Goal: Check status

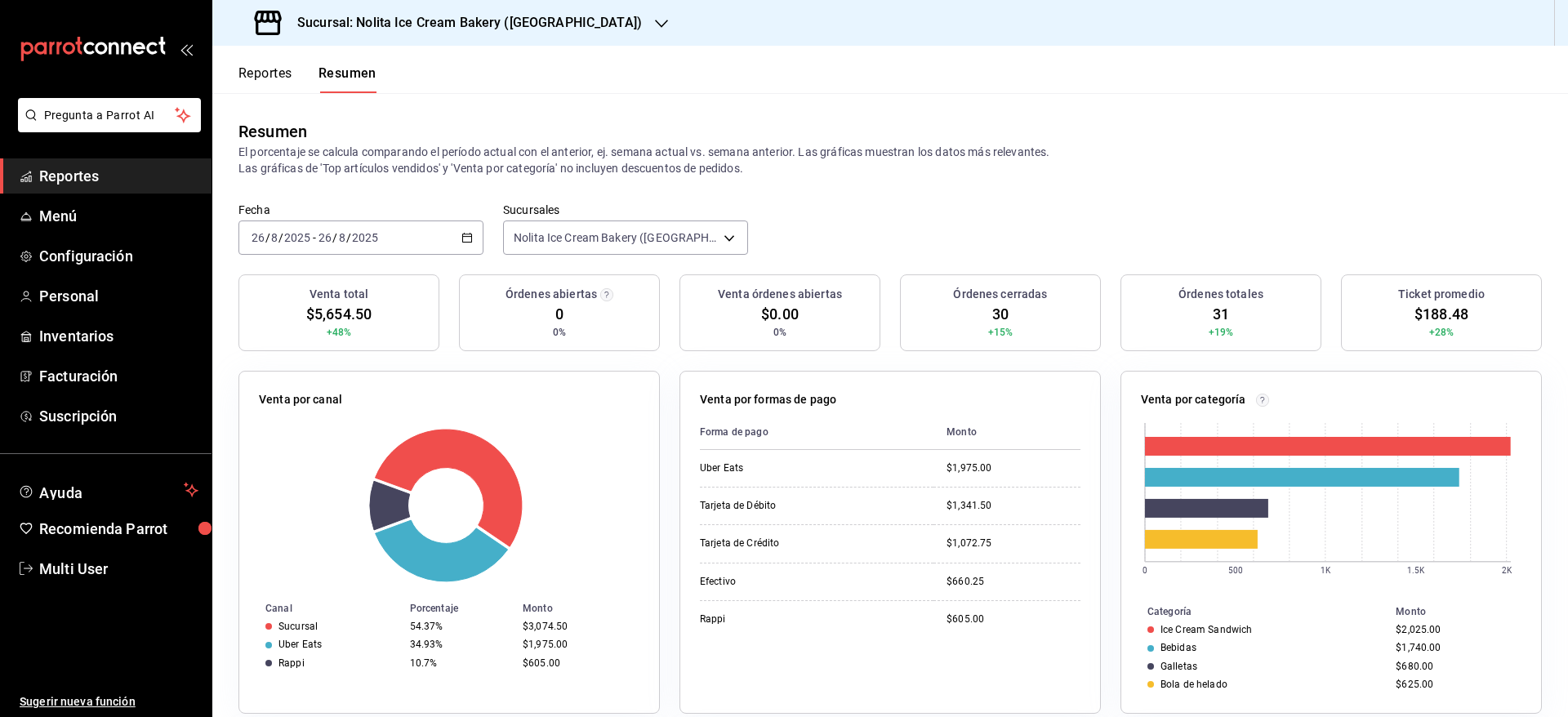
click at [266, 80] on button "Reportes" at bounding box center [265, 79] width 54 height 28
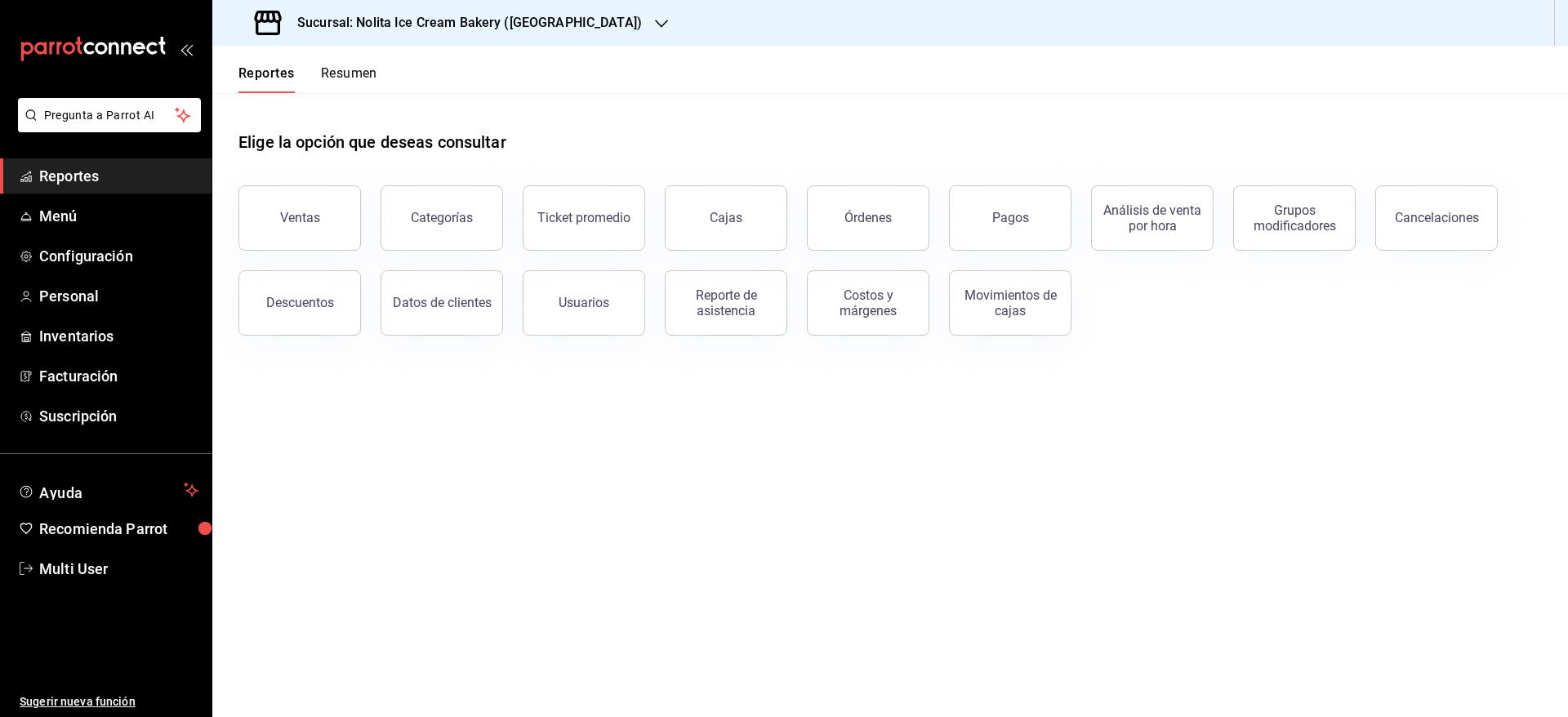
click at [351, 81] on button "Resumen" at bounding box center [349, 79] width 56 height 28
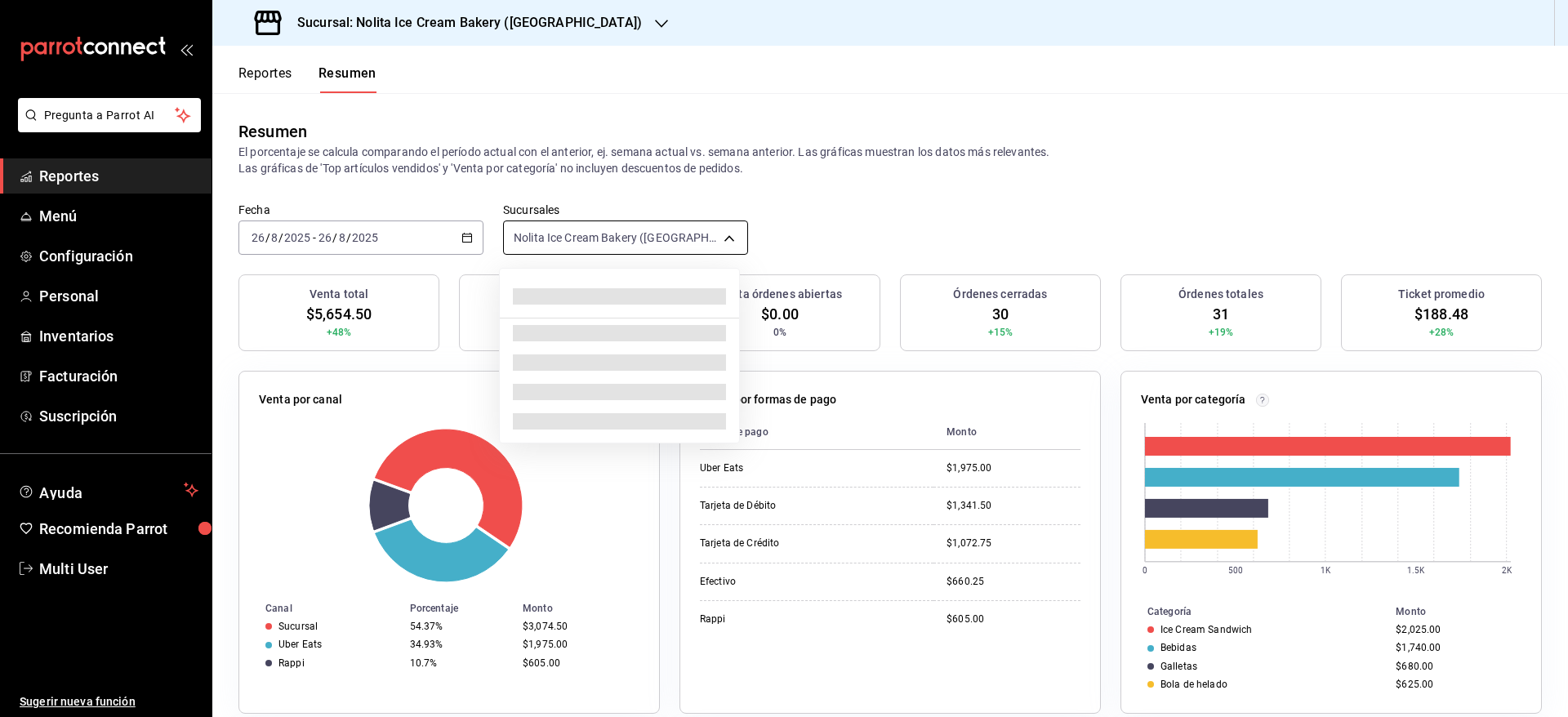
click at [563, 246] on body "Pregunta a Parrot AI Reportes Menú Configuración Personal Inventarios Facturaci…" at bounding box center [784, 358] width 1568 height 717
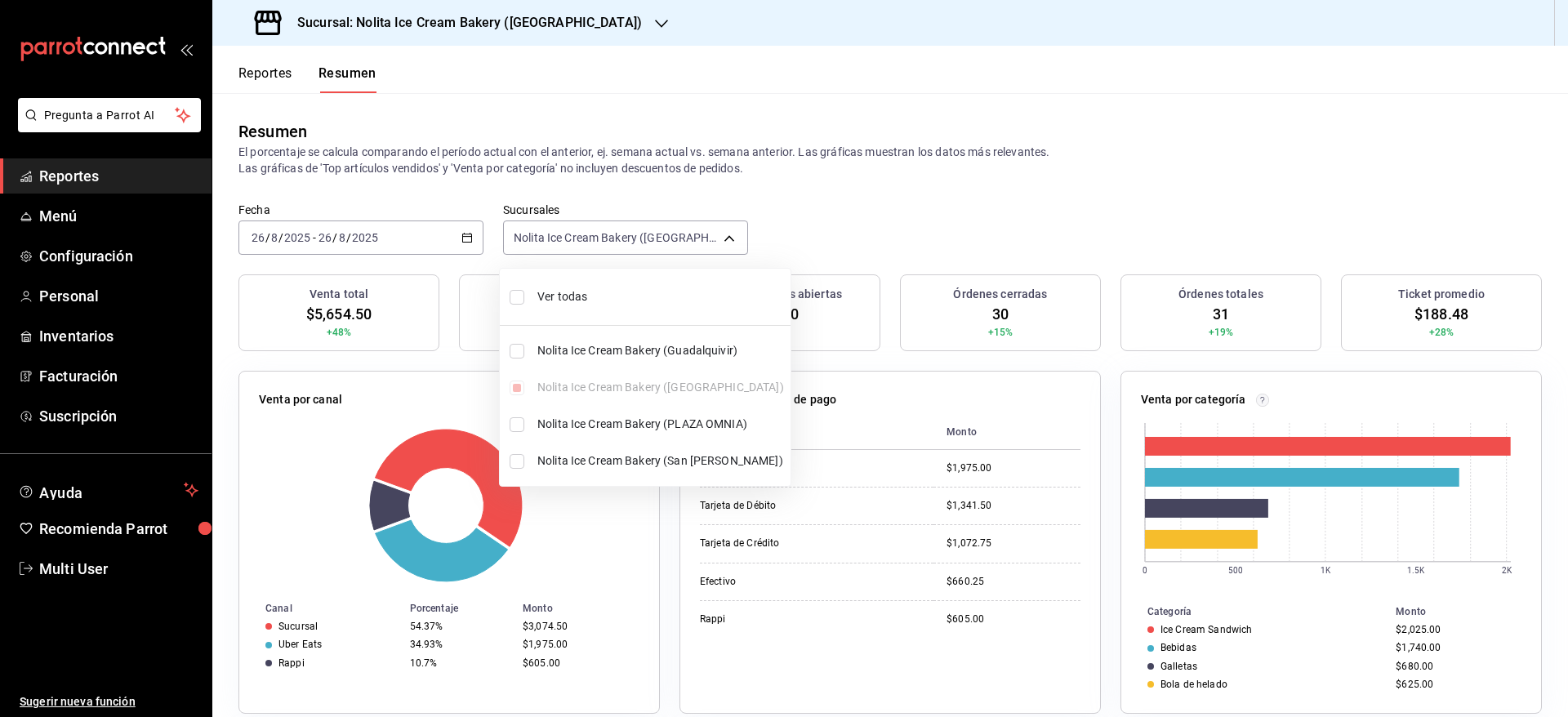
click at [371, 241] on div at bounding box center [784, 358] width 1568 height 717
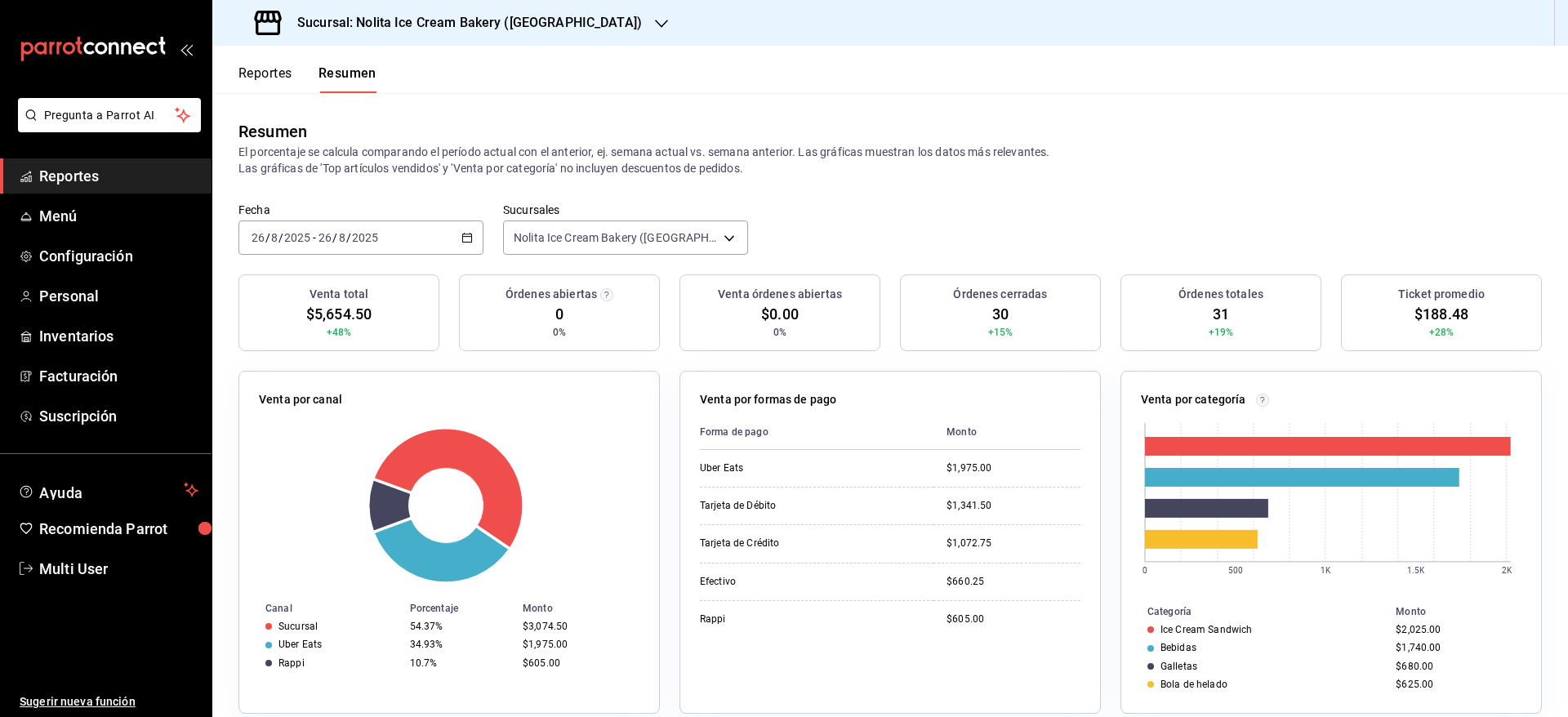
click at [371, 241] on input "2025" at bounding box center [365, 237] width 28 height 13
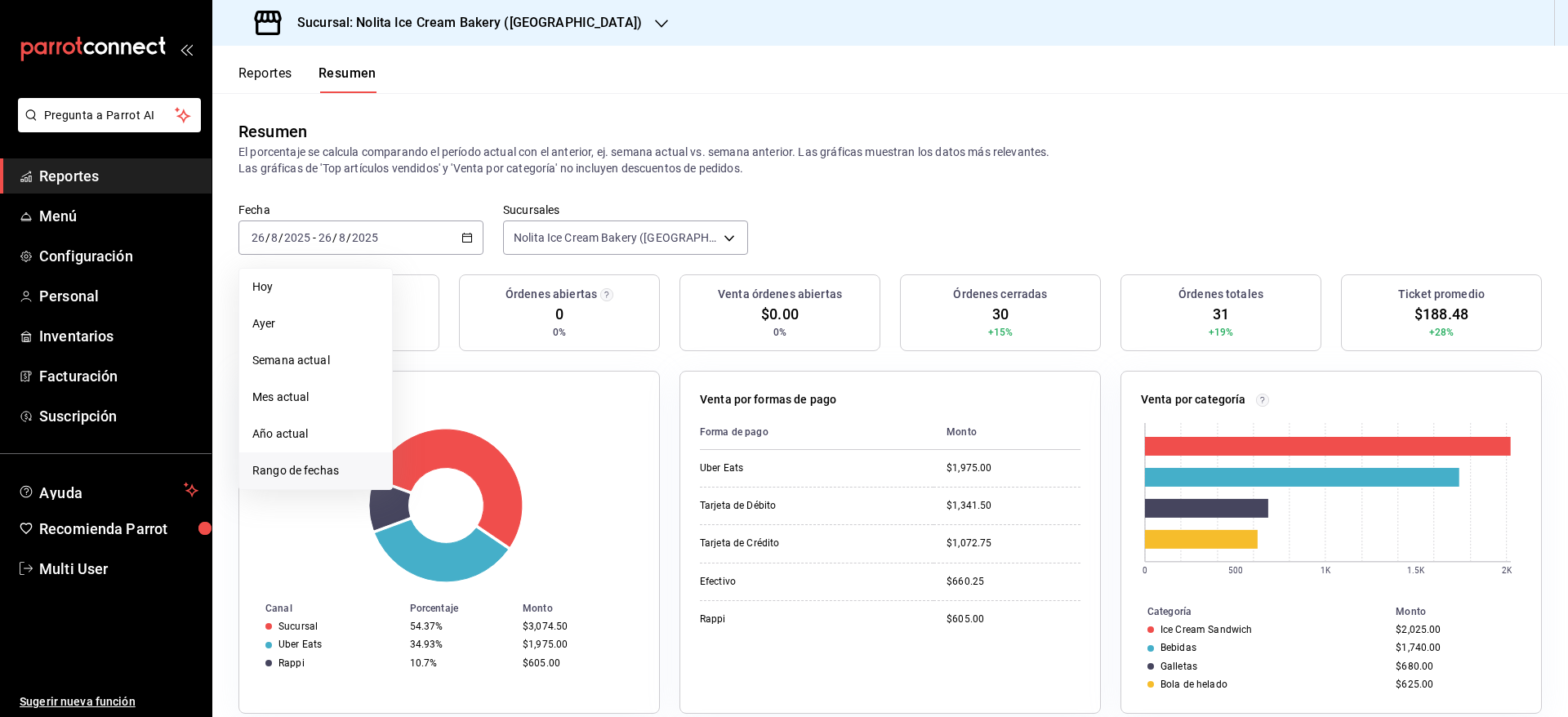
click at [294, 479] on li "Rango de fechas" at bounding box center [315, 470] width 153 height 37
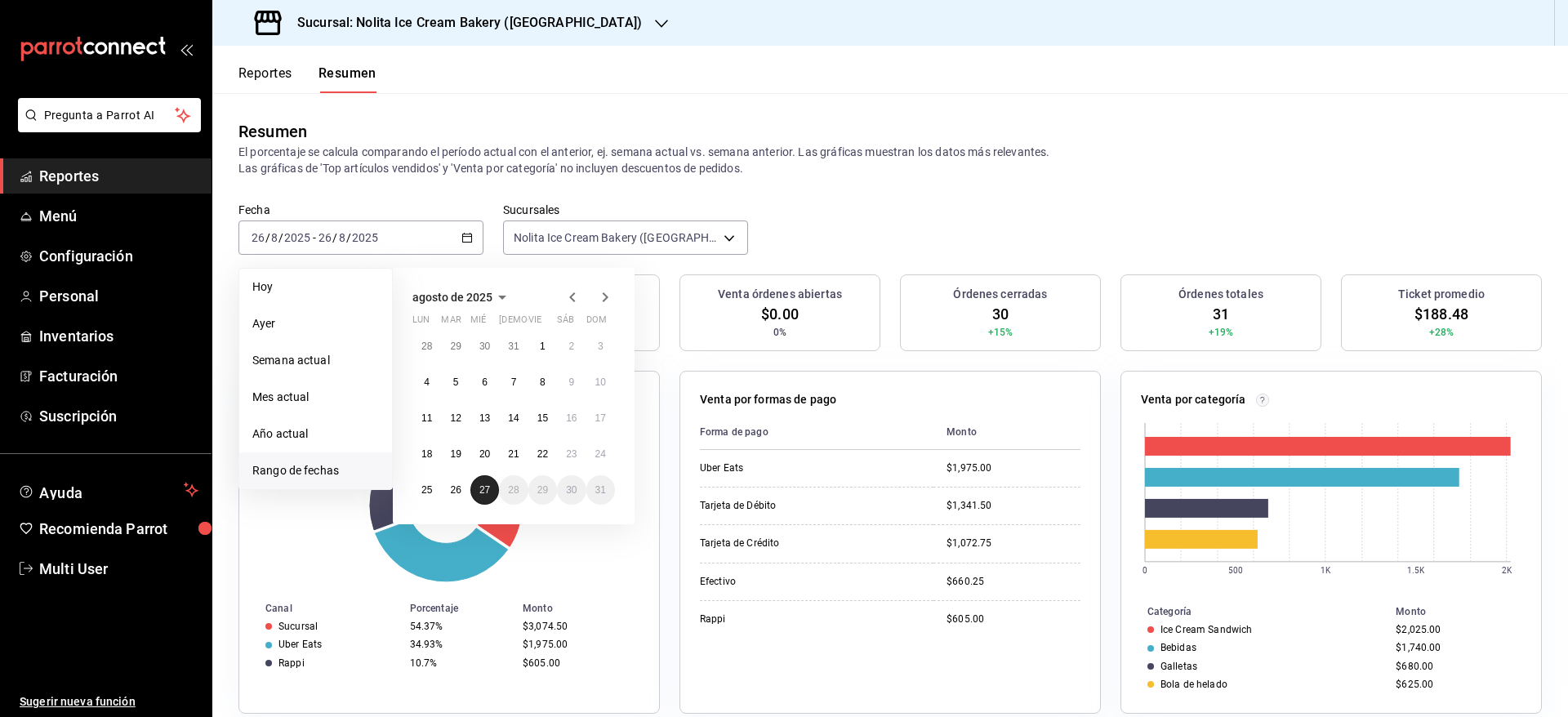
click at [477, 488] on button "27" at bounding box center [485, 490] width 29 height 29
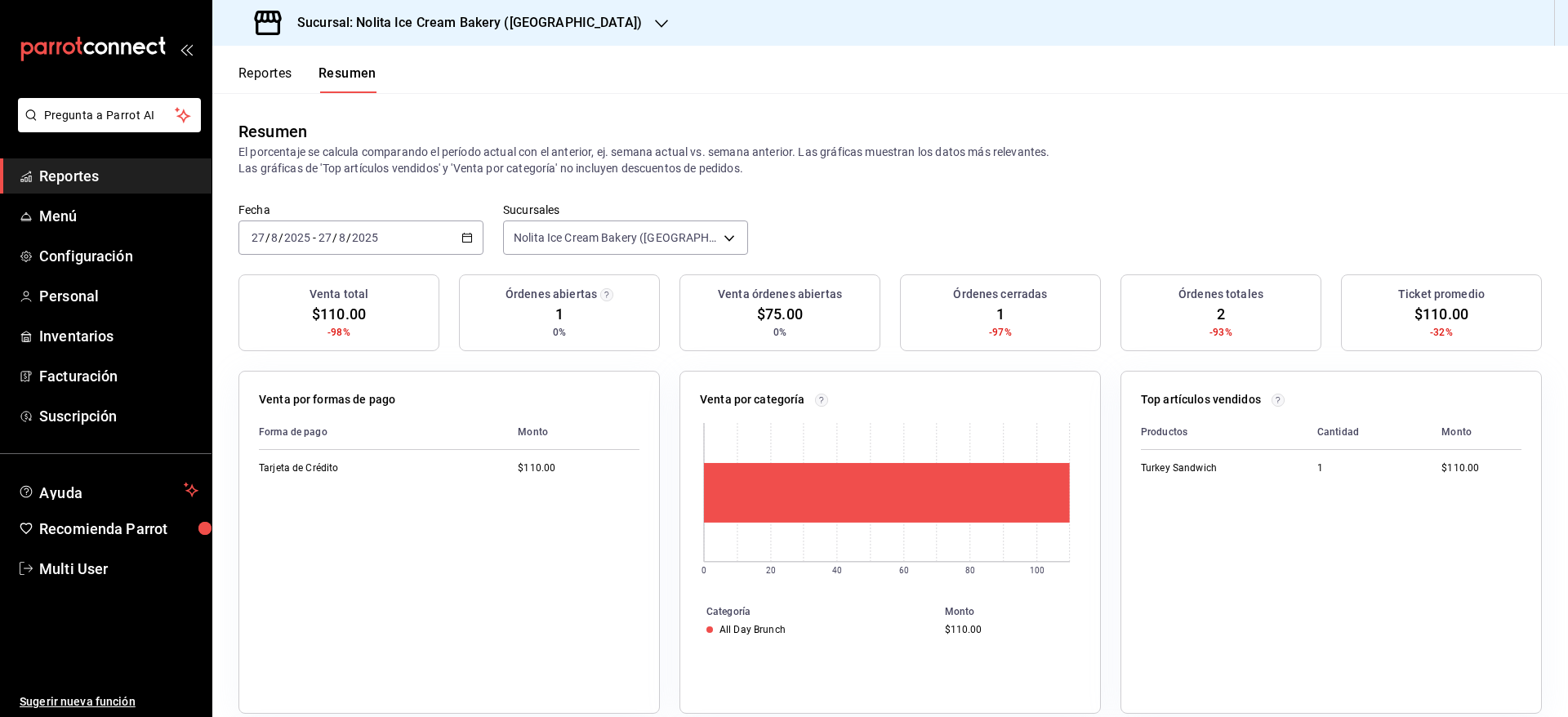
click at [1000, 225] on div "Fecha [DATE] [DATE] - [DATE] [DATE] Sucursales Nolita Ice Cream Bakery ([GEOGRA…" at bounding box center [890, 238] width 1356 height 72
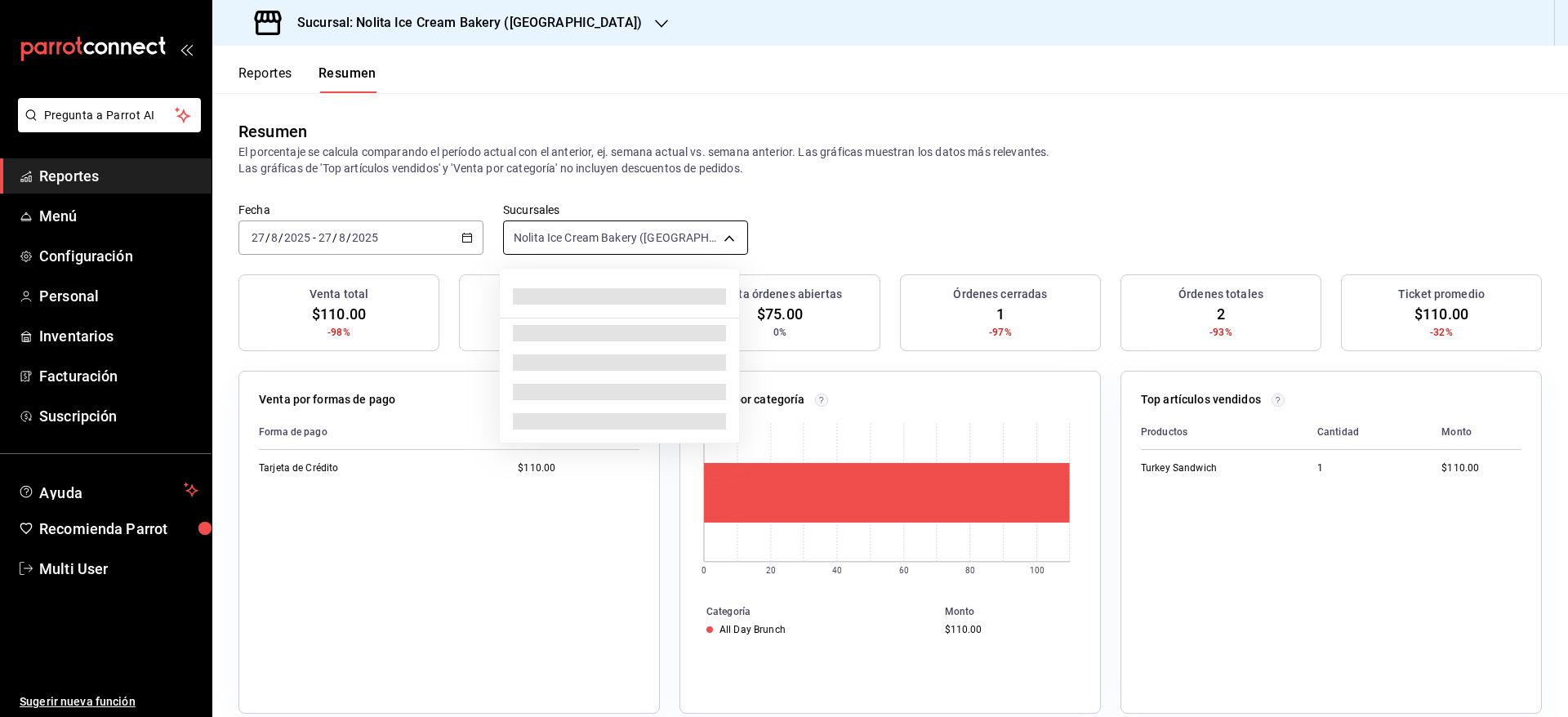
click at [696, 236] on body "Pregunta a Parrot AI Reportes Menú Configuración Personal Inventarios Facturaci…" at bounding box center [784, 358] width 1568 height 717
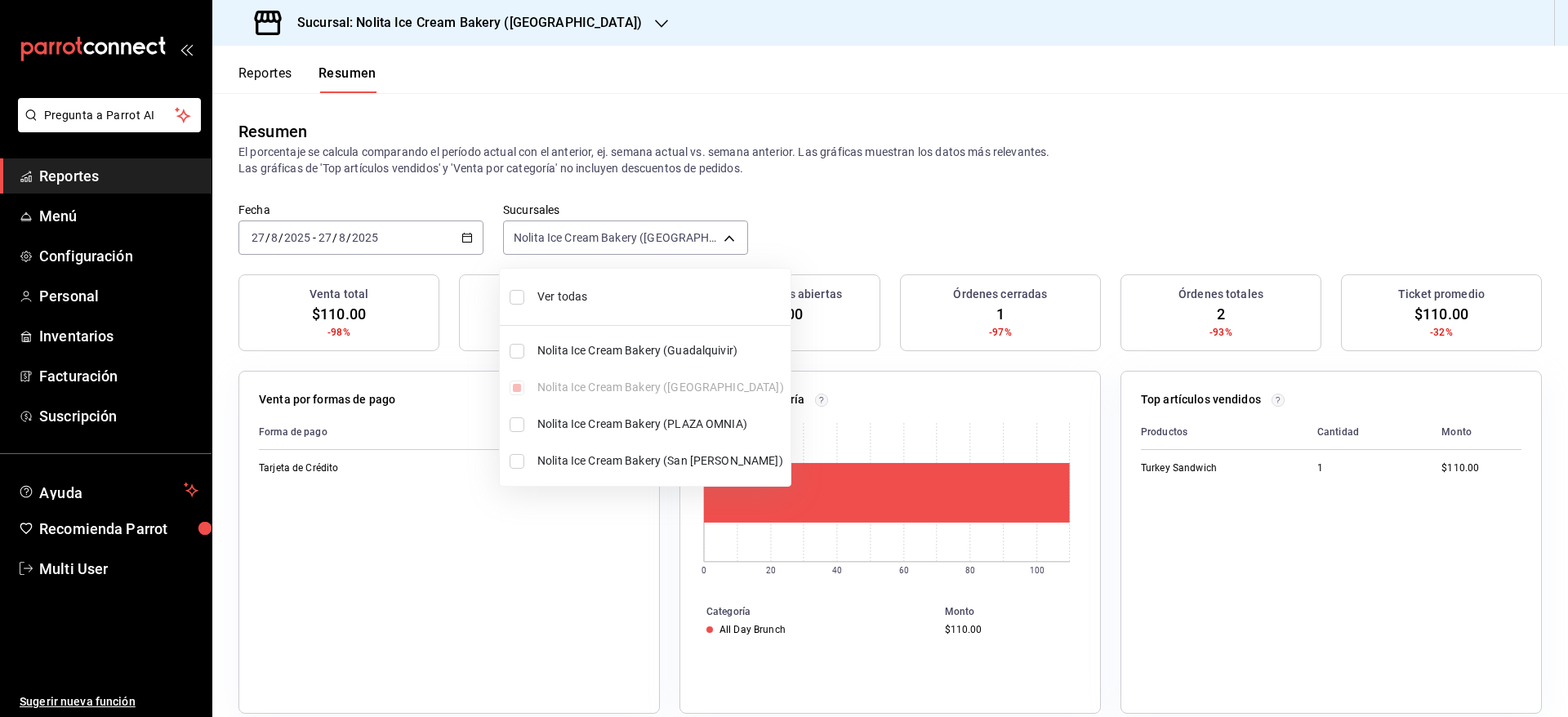
click at [603, 302] on span "Ver todas" at bounding box center [660, 296] width 246 height 17
type input "[object Object],[object Object],[object Object],[object Object]"
checkbox input "true"
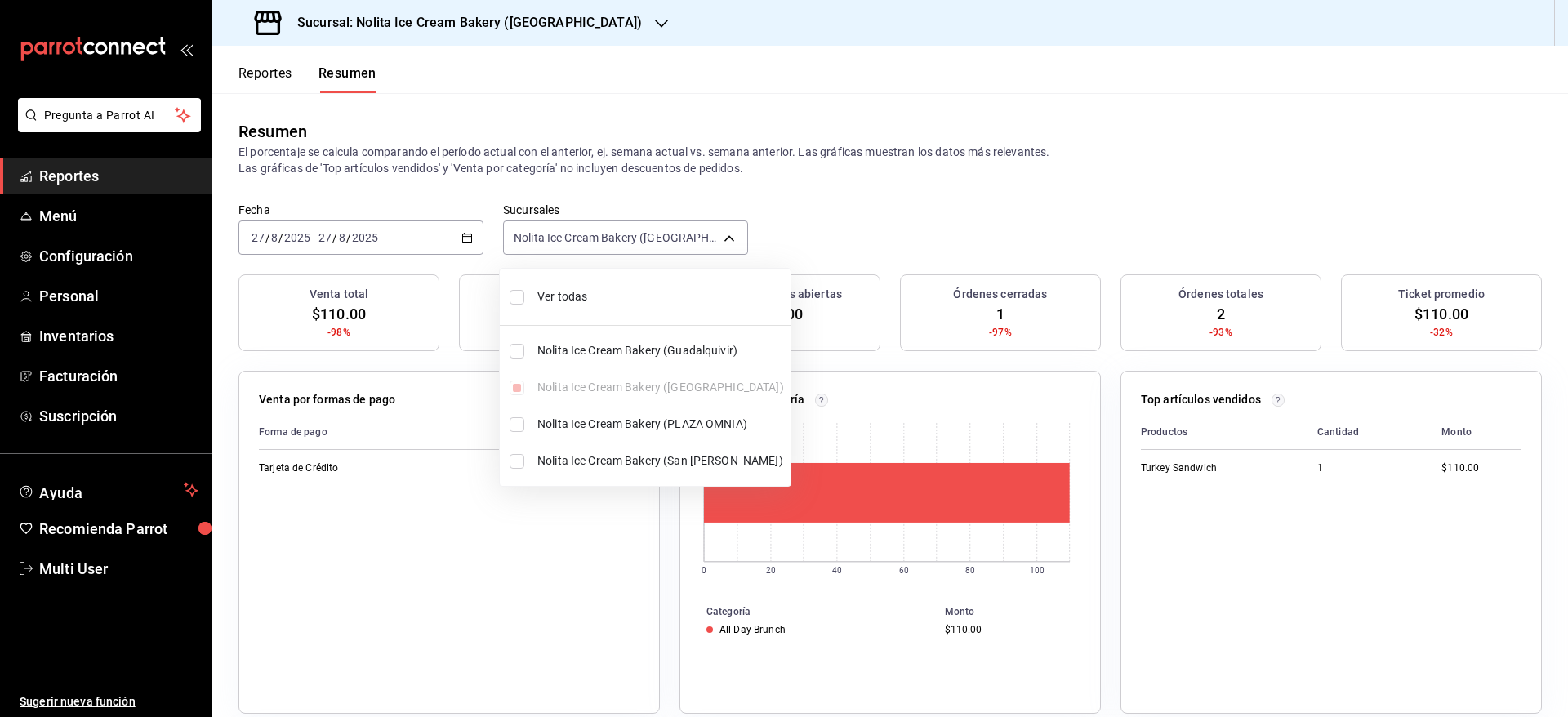
checkbox input "true"
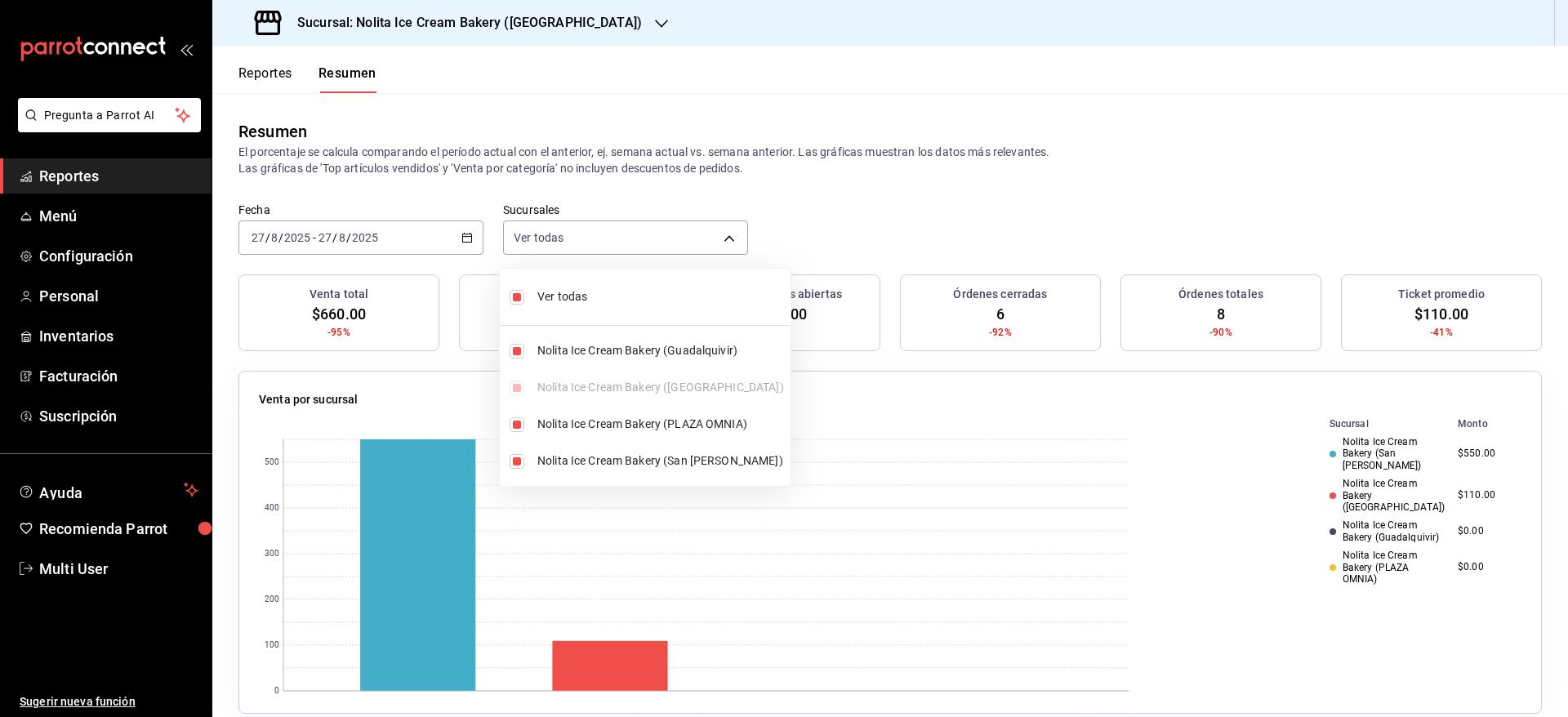
click at [1096, 217] on div at bounding box center [784, 358] width 1568 height 717
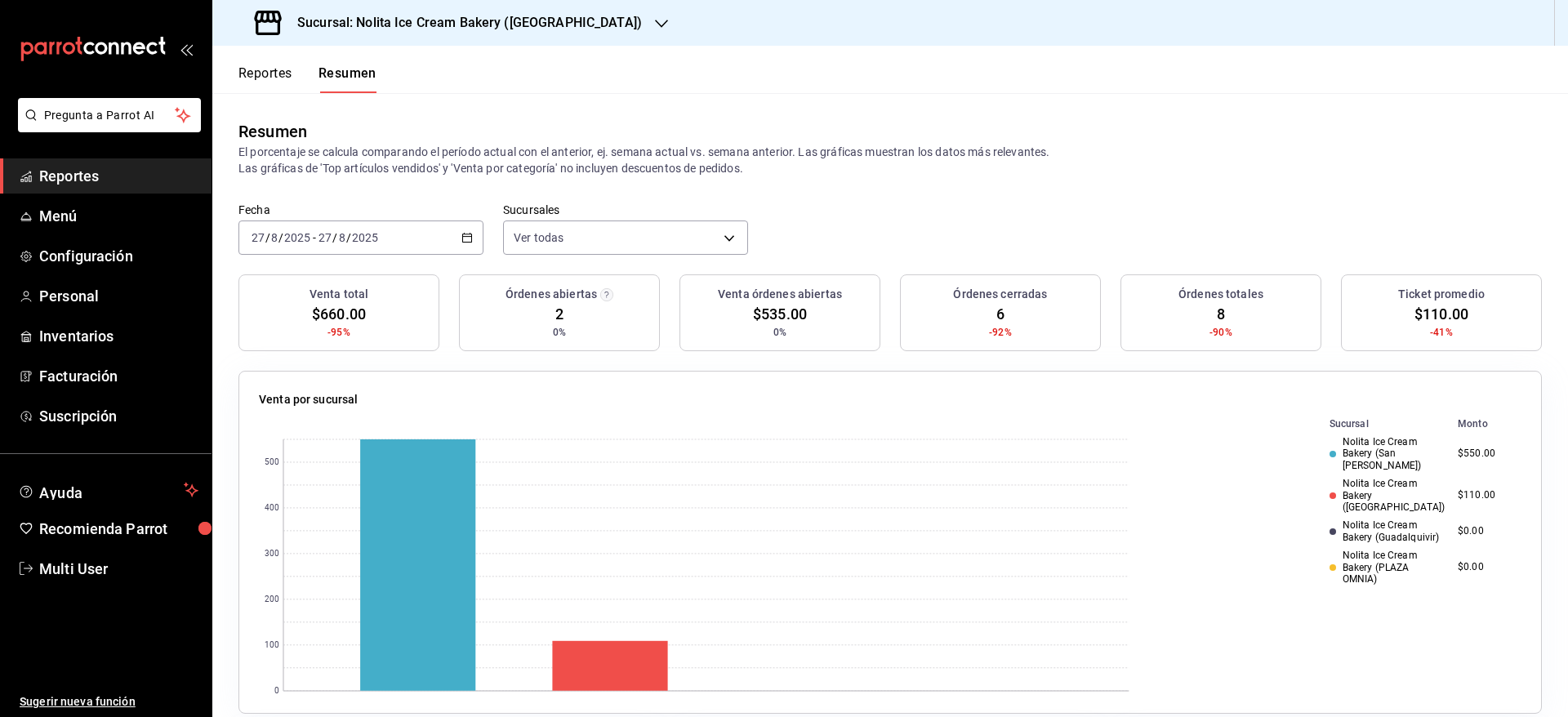
click at [252, 74] on button "Reportes" at bounding box center [265, 79] width 54 height 28
